Goal: Information Seeking & Learning: Understand process/instructions

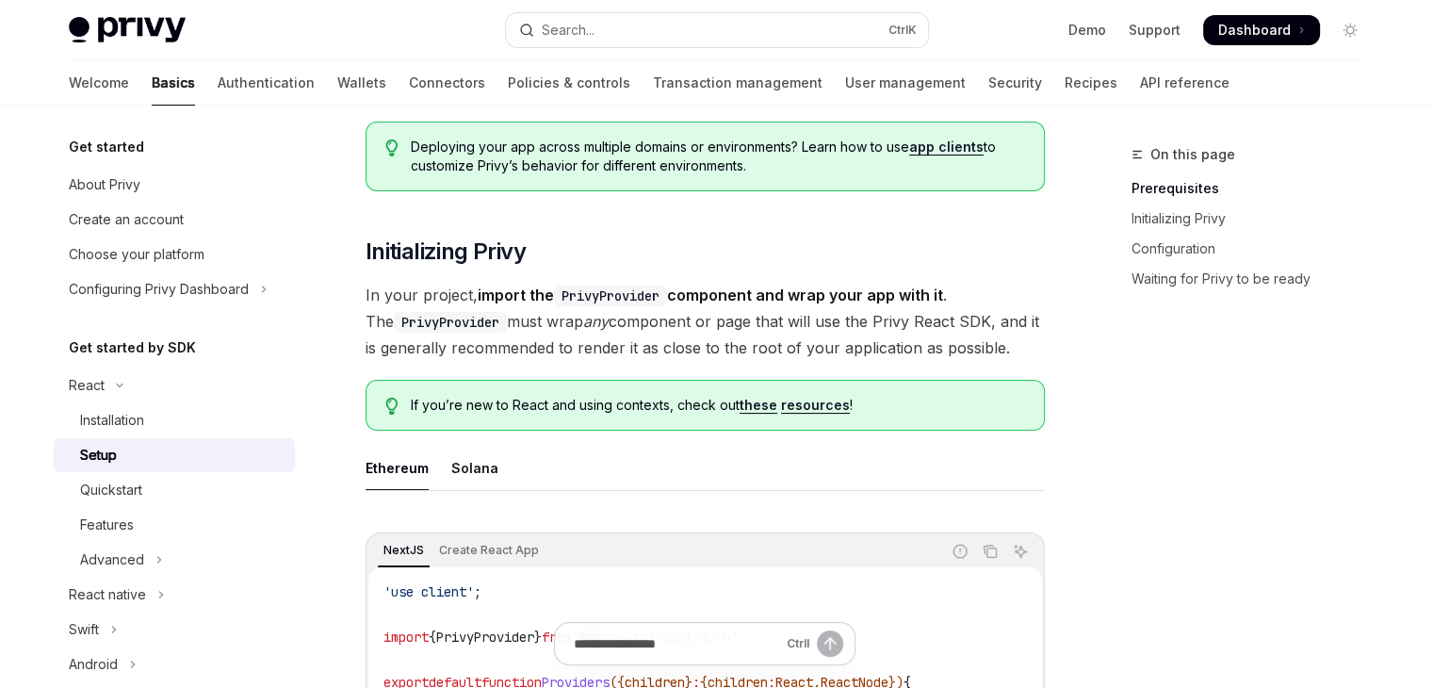
scroll to position [219, 0]
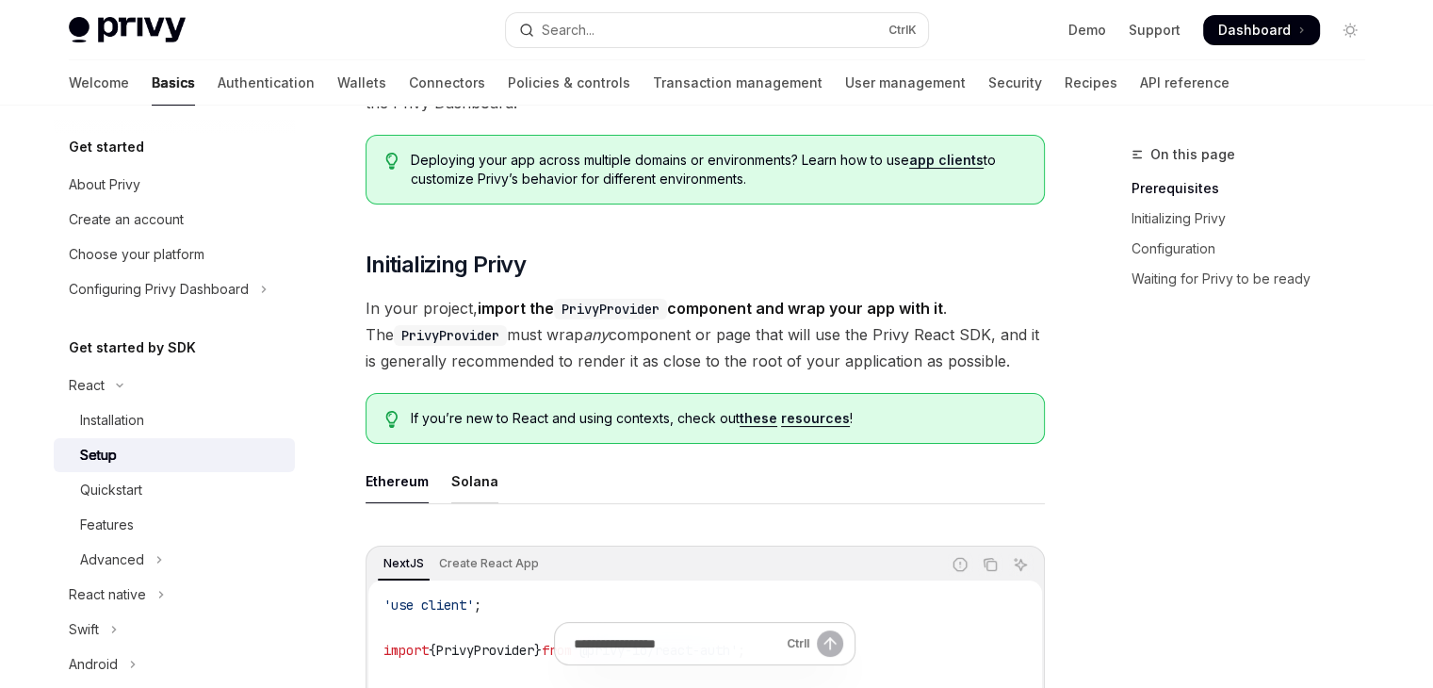
click at [464, 480] on div "Solana" at bounding box center [474, 481] width 47 height 44
type textarea "*"
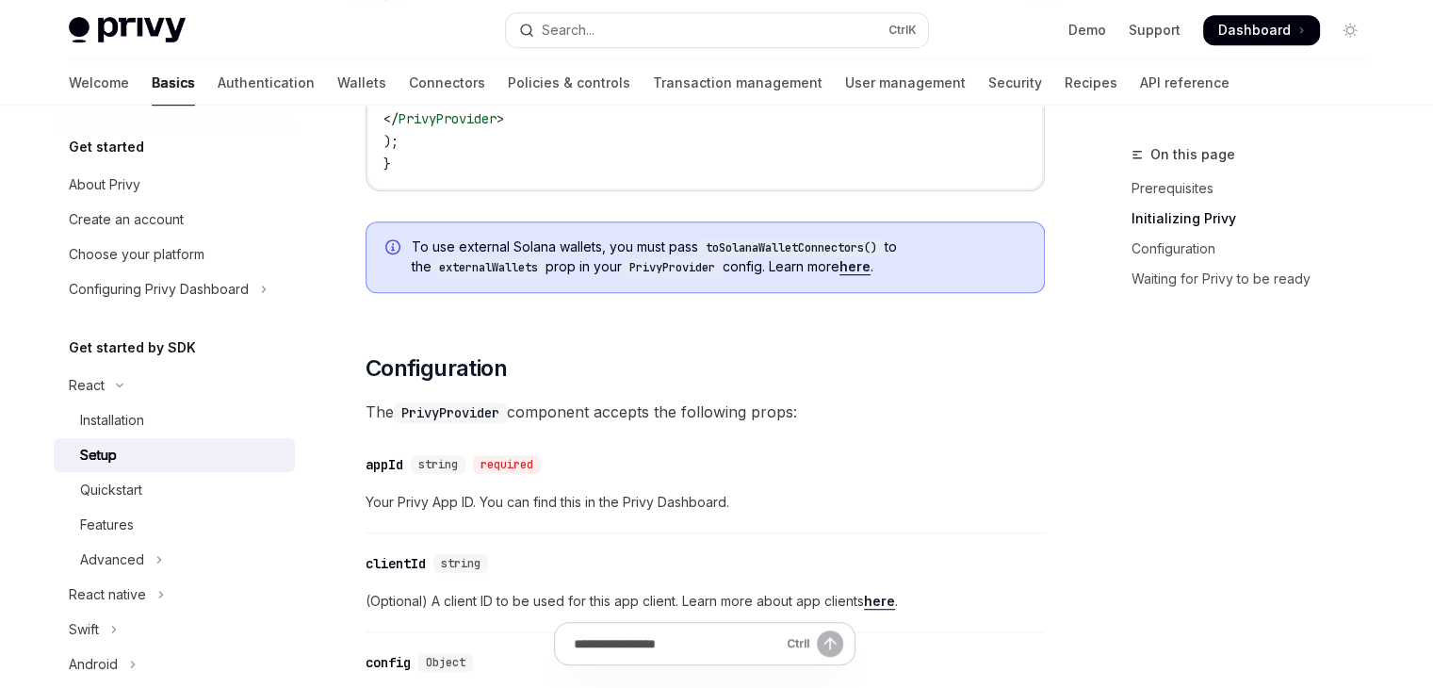
scroll to position [1319, 0]
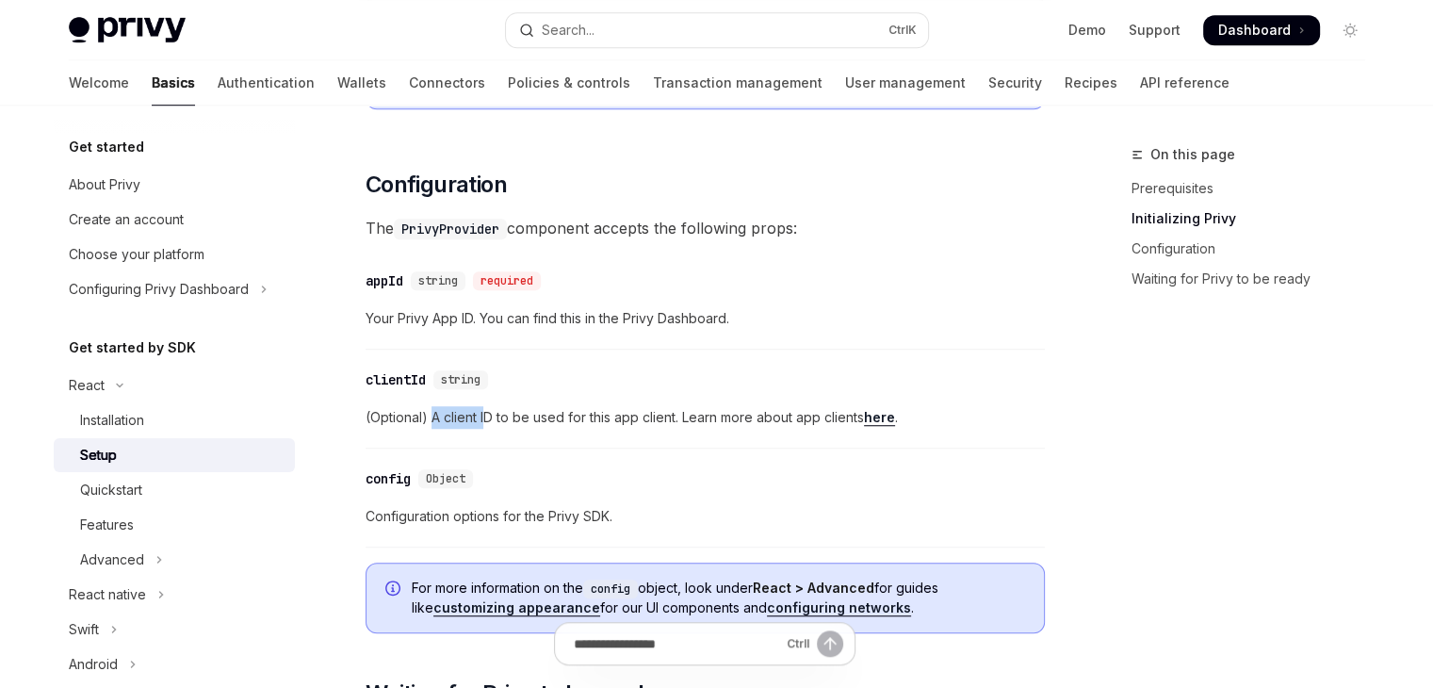
drag, startPoint x: 433, startPoint y: 419, endPoint x: 487, endPoint y: 420, distance: 53.7
click at [487, 420] on span "(Optional) A client ID to be used for this app client. Learn more about app cli…" at bounding box center [704, 417] width 679 height 23
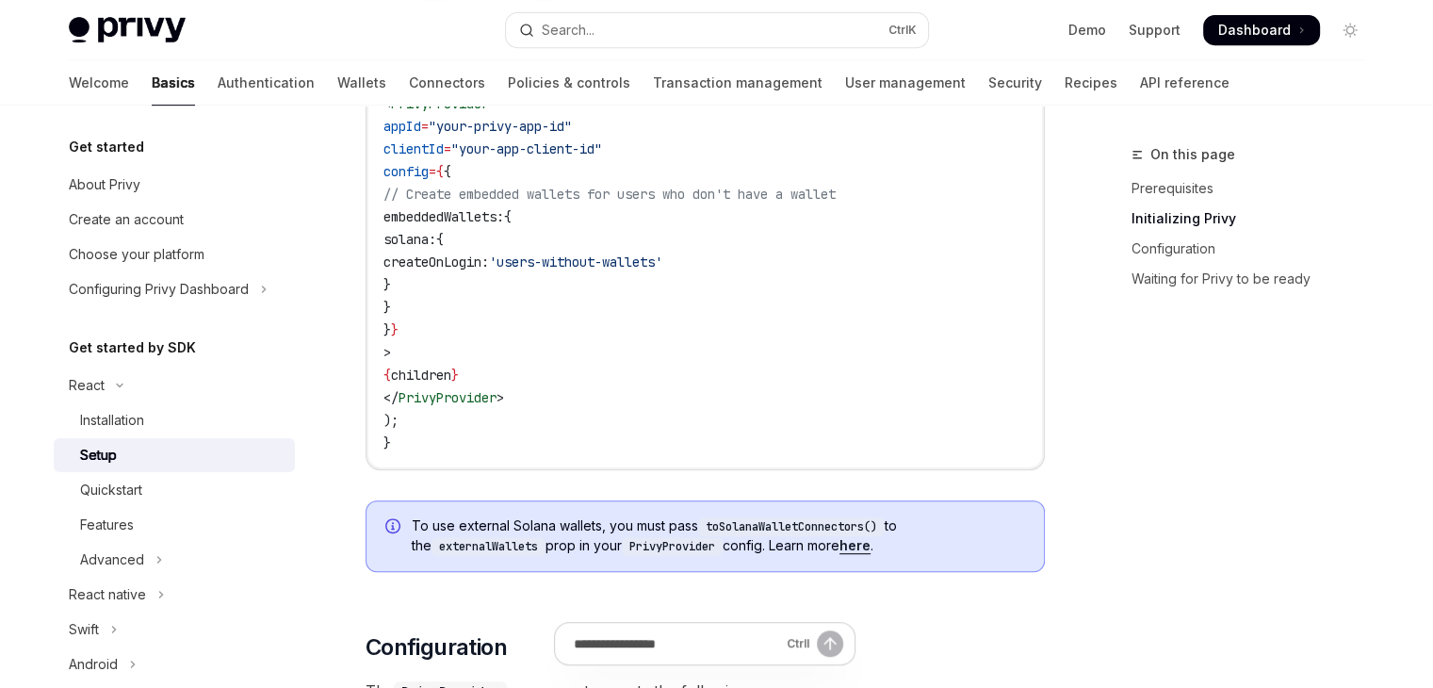
scroll to position [879, 0]
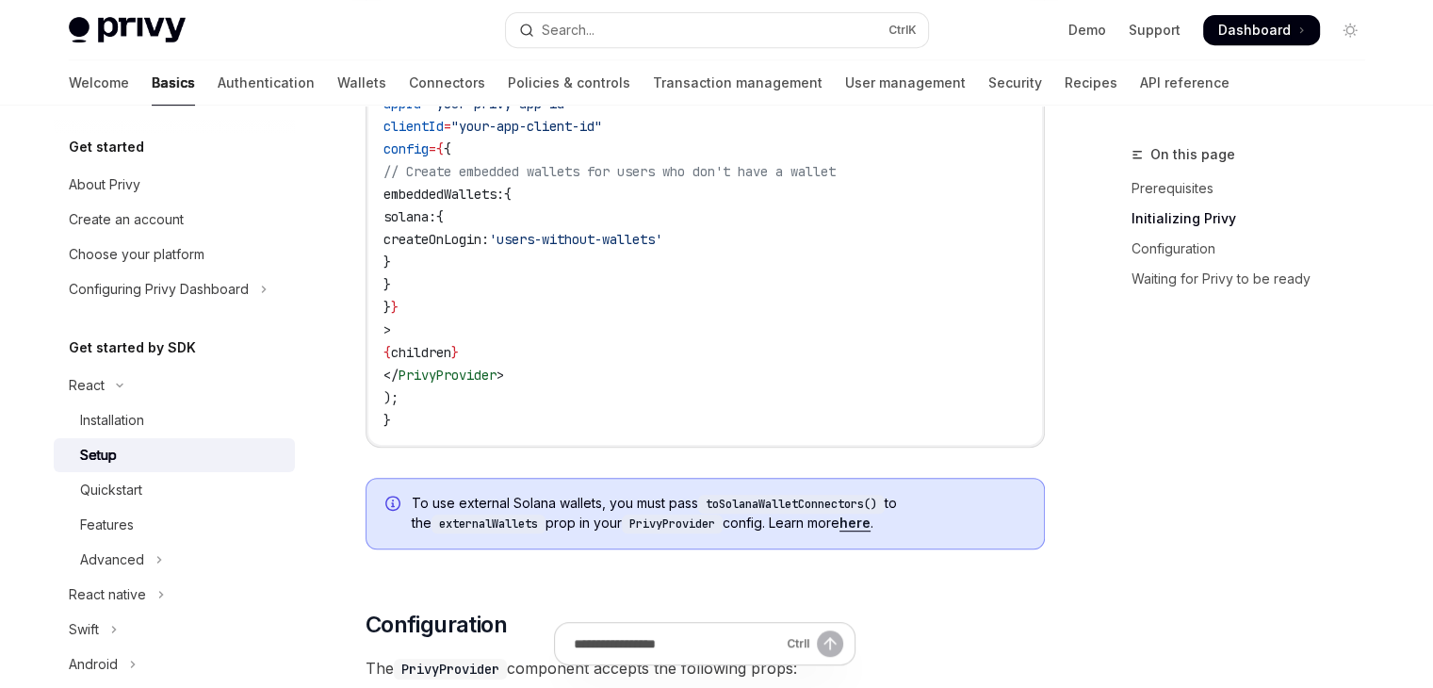
click at [451, 349] on span "children" at bounding box center [421, 352] width 60 height 17
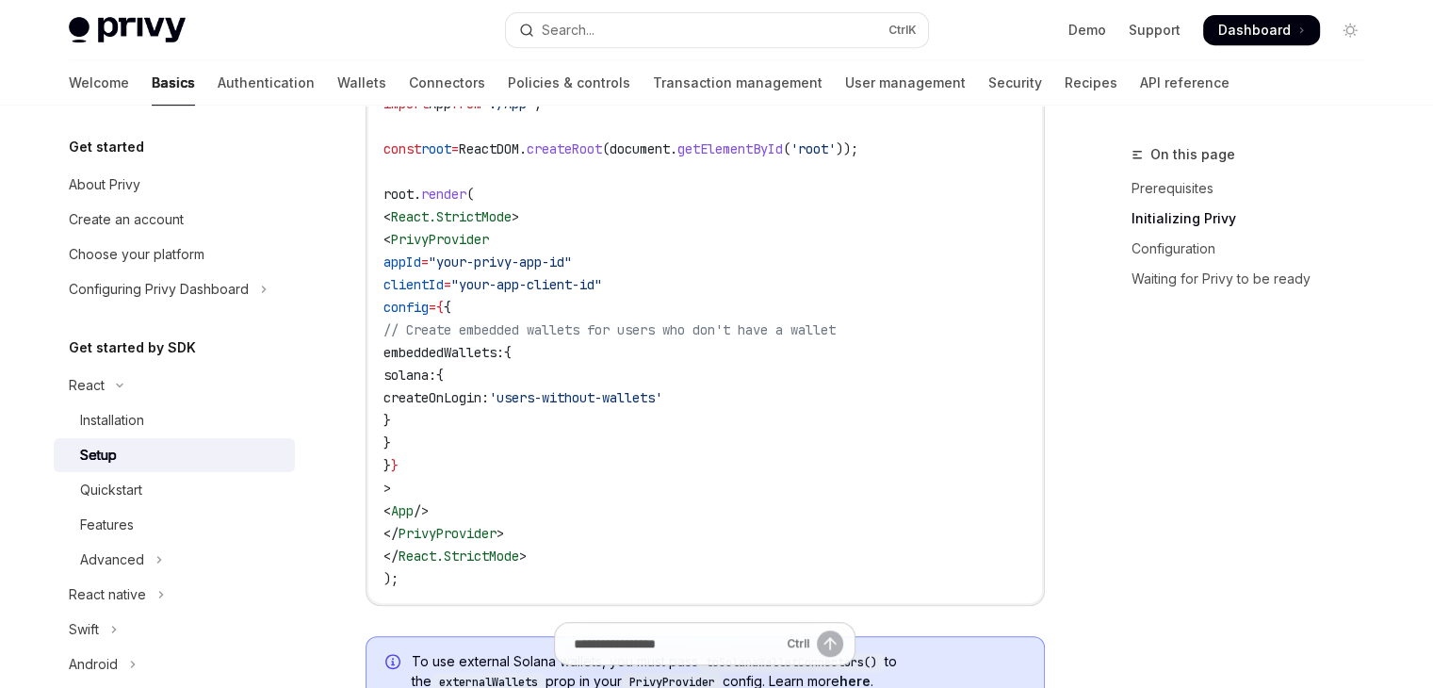
click at [483, 559] on span "React.StrictMode" at bounding box center [458, 555] width 121 height 17
drag, startPoint x: 415, startPoint y: 554, endPoint x: 539, endPoint y: 558, distance: 123.4
click at [519, 558] on span "React.StrictMode" at bounding box center [458, 555] width 121 height 17
click at [452, 350] on span "embeddedWallets:" at bounding box center [443, 352] width 121 height 17
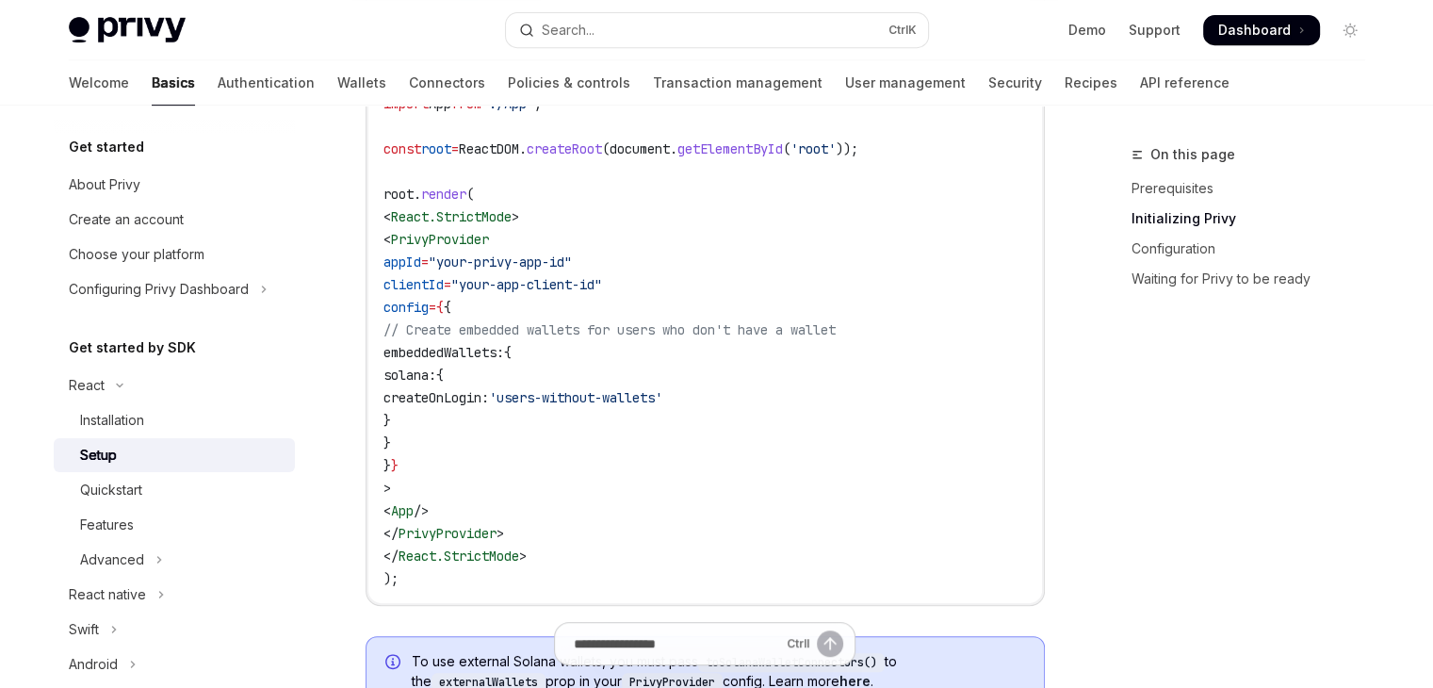
click at [413, 506] on span "App" at bounding box center [402, 510] width 23 height 17
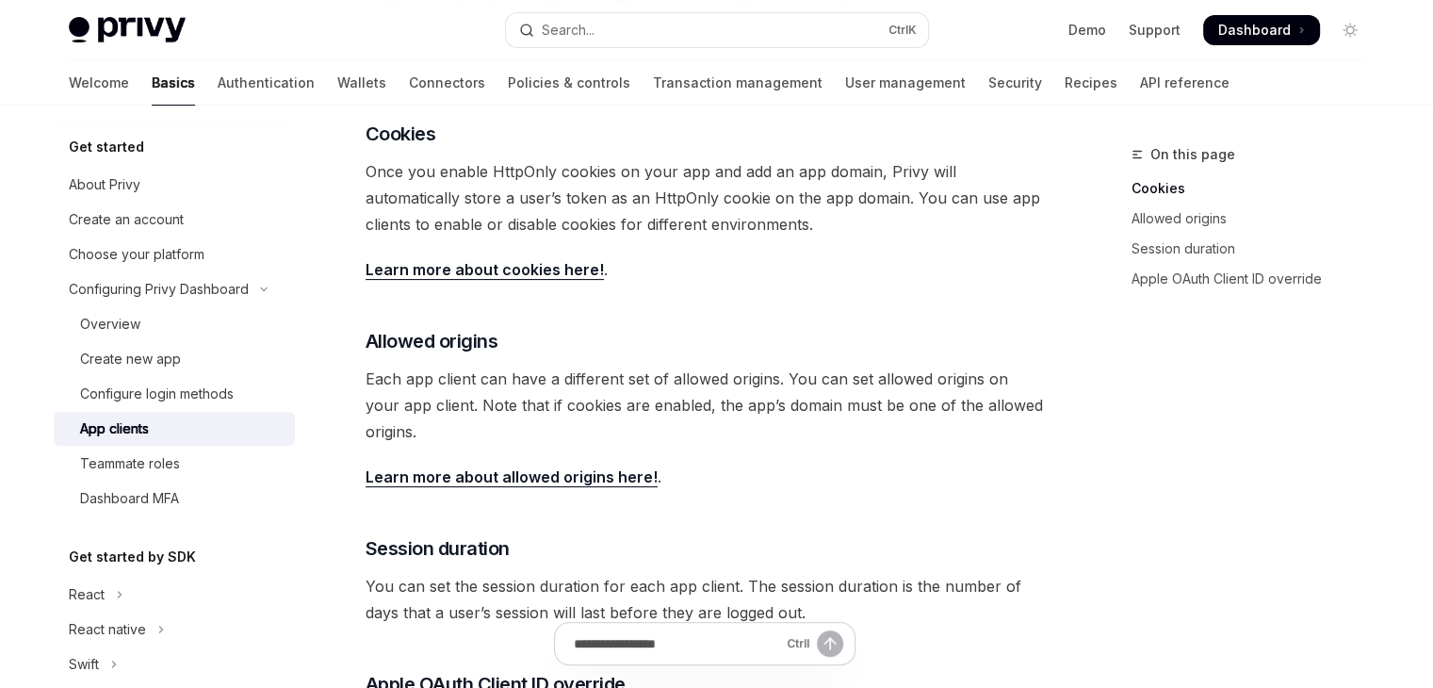
scroll to position [868, 0]
